Goal: Find specific page/section: Find specific page/section

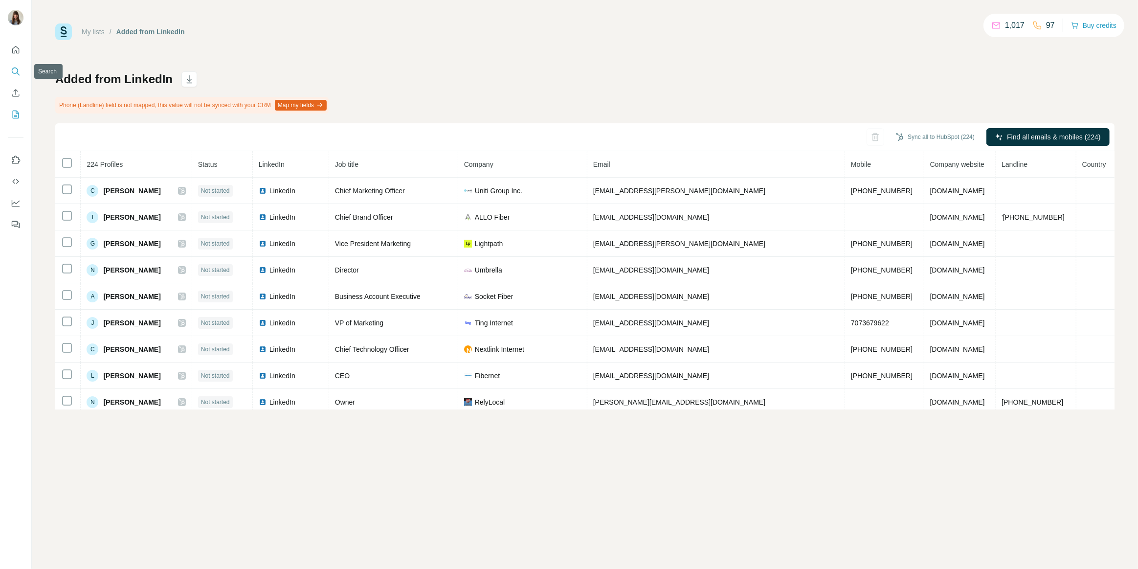
click at [10, 70] on button "Search" at bounding box center [16, 72] width 16 height 18
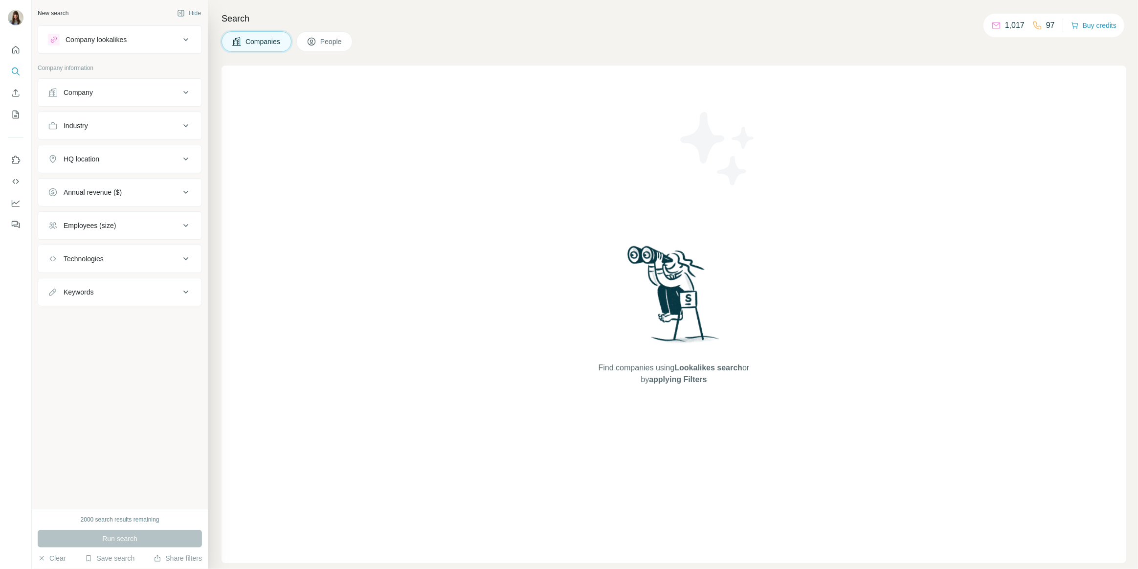
drag, startPoint x: 331, startPoint y: 45, endPoint x: 336, endPoint y: 41, distance: 6.4
click at [336, 41] on div at bounding box center [569, 38] width 1138 height 76
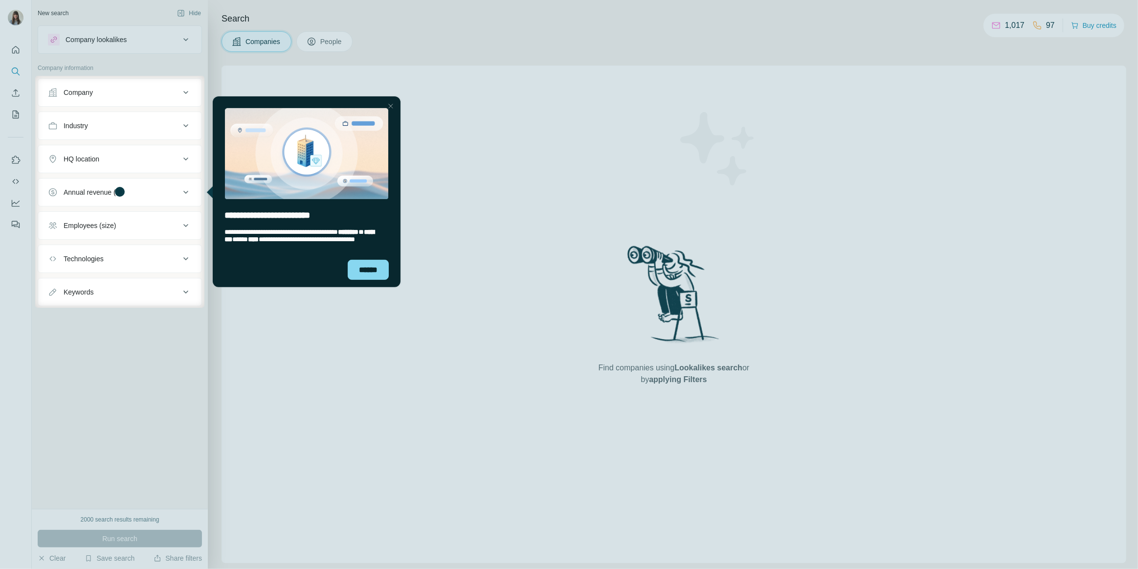
click at [389, 108] on div at bounding box center [390, 106] width 12 height 12
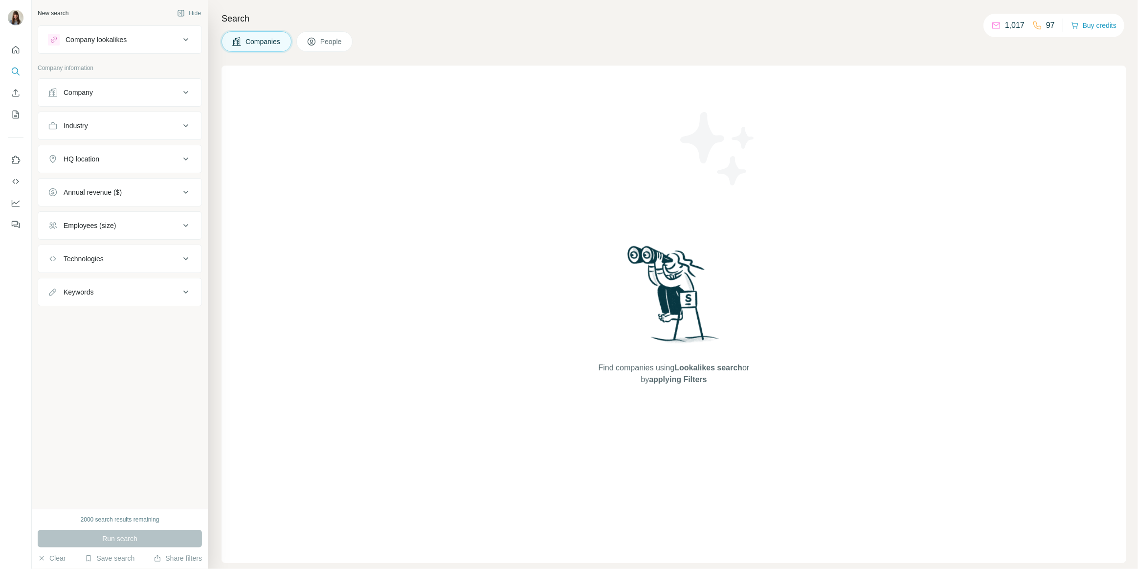
click at [329, 47] on button "People" at bounding box center [324, 41] width 57 height 21
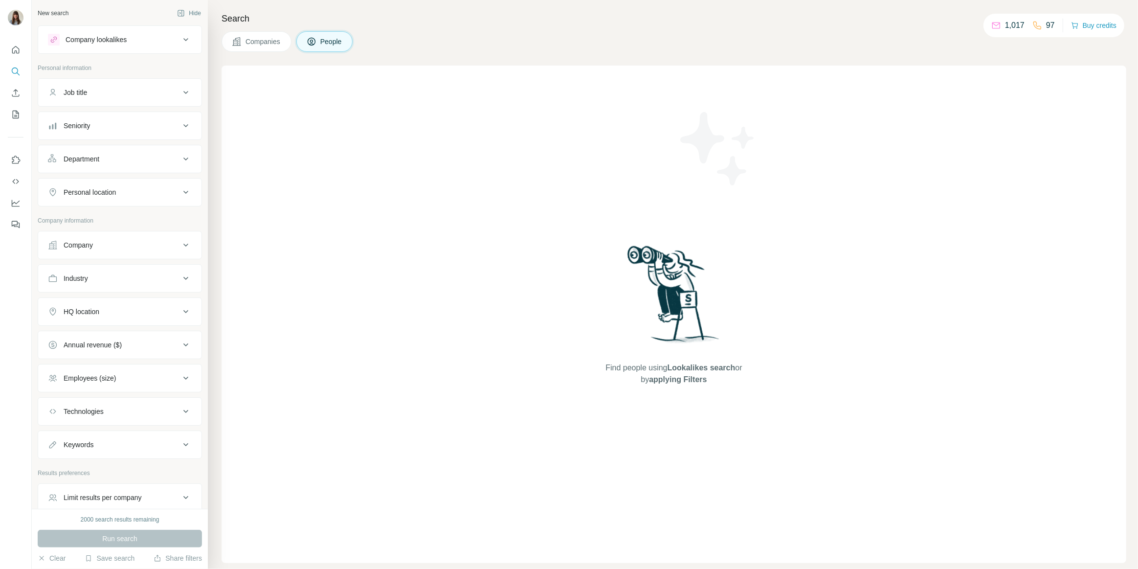
click at [327, 44] on span "People" at bounding box center [331, 42] width 23 height 10
click at [13, 55] on button "Quick start" at bounding box center [16, 50] width 16 height 18
click at [18, 115] on icon "My lists" at bounding box center [16, 115] width 6 height 8
click at [13, 120] on button "My lists" at bounding box center [16, 115] width 16 height 18
